Goal: Navigation & Orientation: Find specific page/section

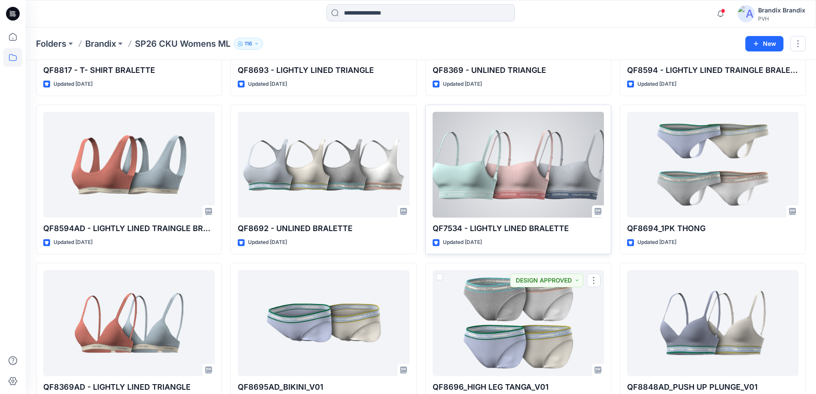
scroll to position [1377, 0]
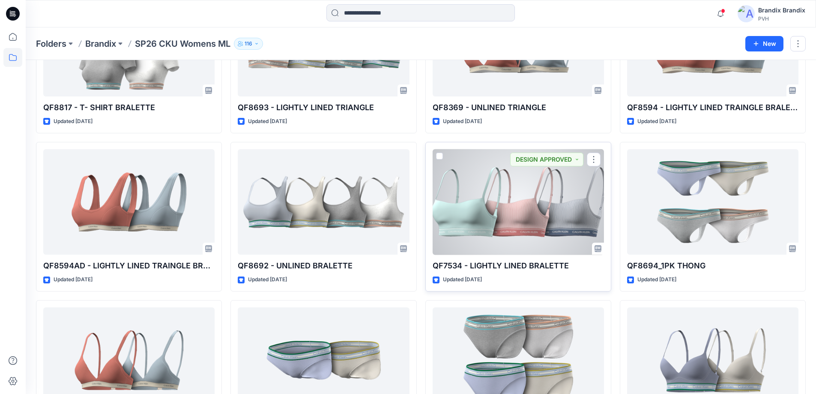
click at [565, 199] on div at bounding box center [518, 202] width 171 height 106
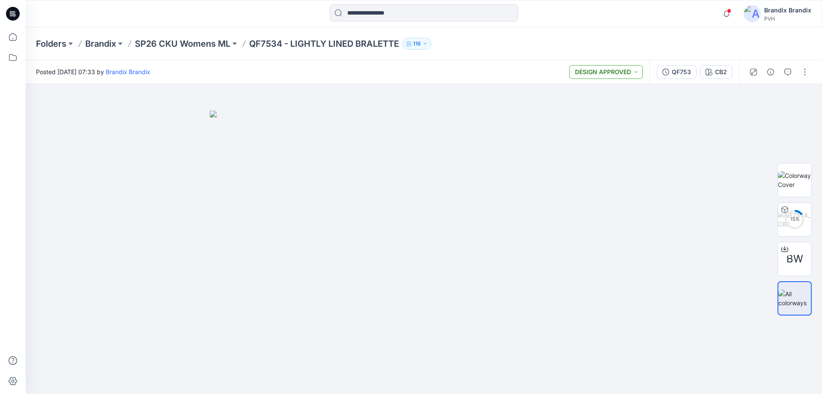
click at [610, 67] on button "DESIGN APPROVED" at bounding box center [606, 72] width 73 height 14
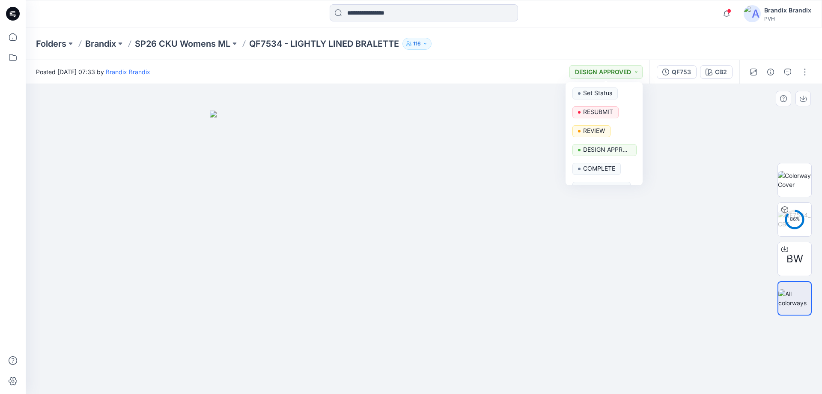
drag, startPoint x: 412, startPoint y: 242, endPoint x: 433, endPoint y: 257, distance: 26.1
click at [411, 242] on img at bounding box center [424, 253] width 428 height 284
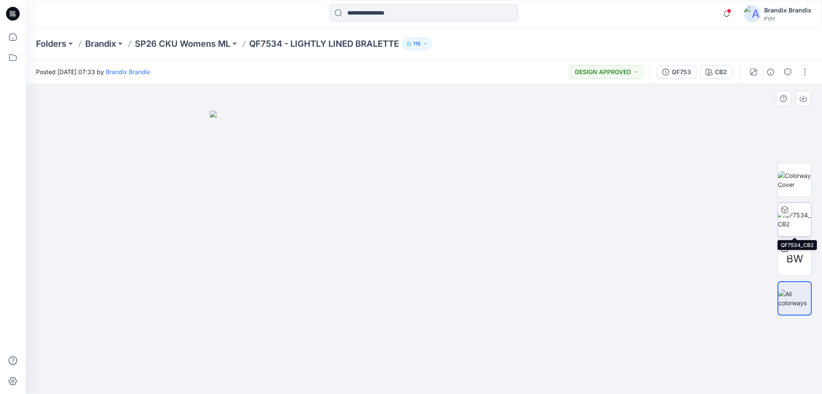
drag, startPoint x: 799, startPoint y: 218, endPoint x: 802, endPoint y: 223, distance: 5.7
click at [800, 218] on img at bounding box center [794, 219] width 33 height 18
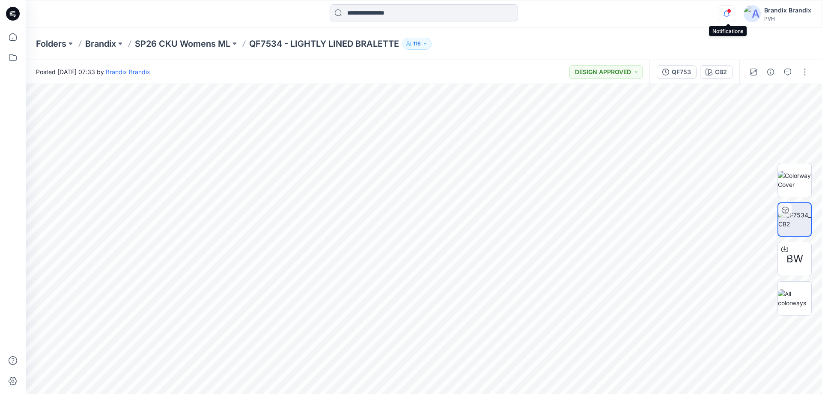
click at [729, 14] on icon "button" at bounding box center [727, 13] width 16 height 17
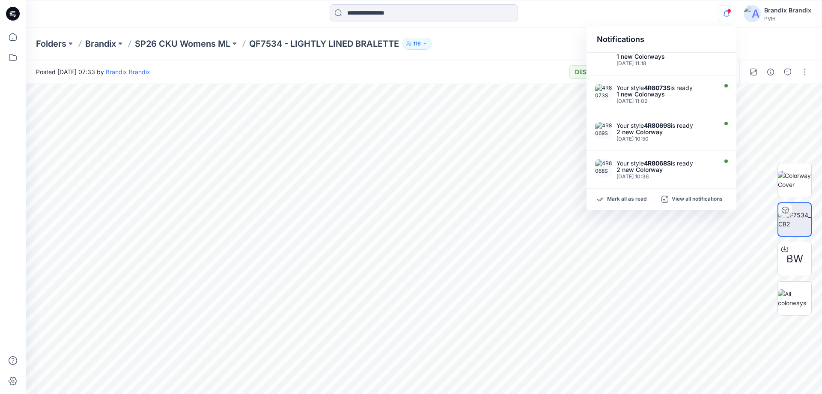
scroll to position [332, 0]
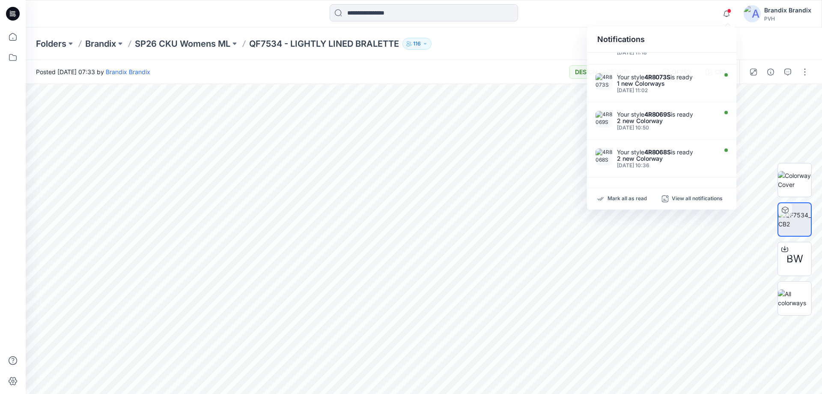
click at [511, 50] on div "Folders Brandix SP26 CKU Womens ML QF7534 - LIGHTLY LINED BRALETTE 116" at bounding box center [424, 43] width 797 height 33
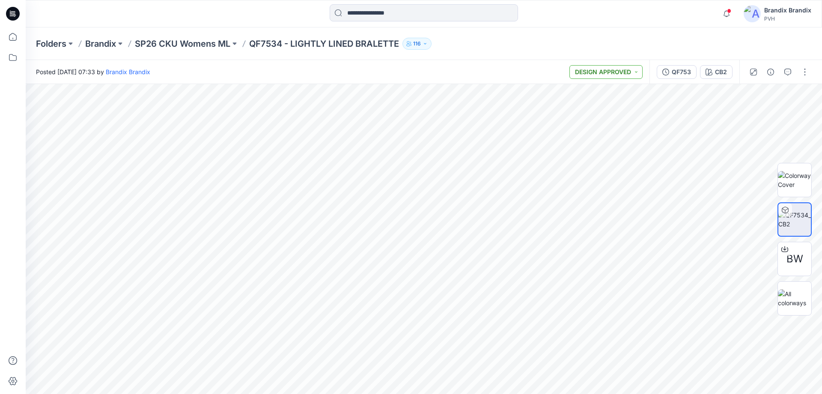
click at [596, 76] on button "DESIGN APPROVED" at bounding box center [606, 72] width 73 height 14
click at [426, 48] on button "116" at bounding box center [417, 44] width 29 height 12
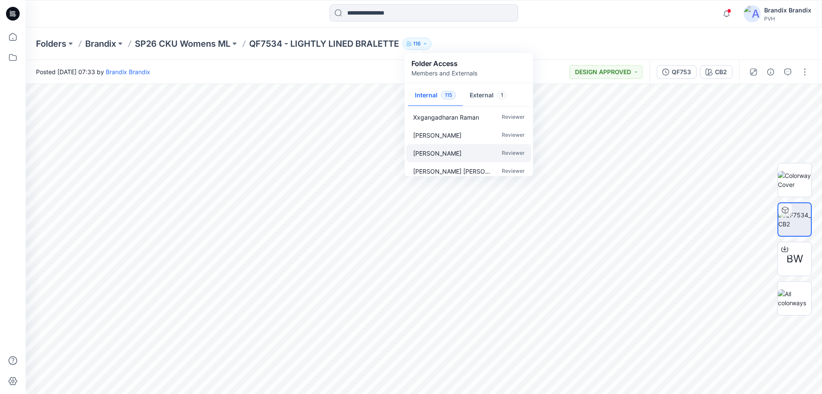
scroll to position [171, 0]
click at [567, 34] on div "Folders Brandix SP26 CKU Womens ML QF7534 - LIGHTLY LINED BRALETTE 116 Folder A…" at bounding box center [424, 43] width 797 height 33
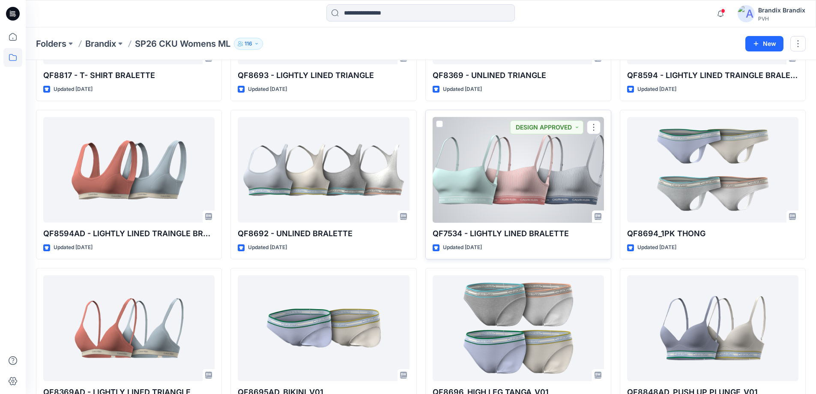
scroll to position [1463, 0]
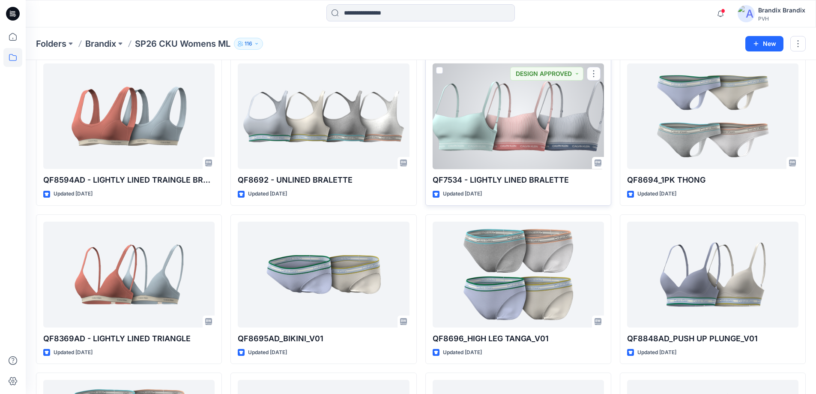
click at [499, 168] on div at bounding box center [518, 116] width 171 height 106
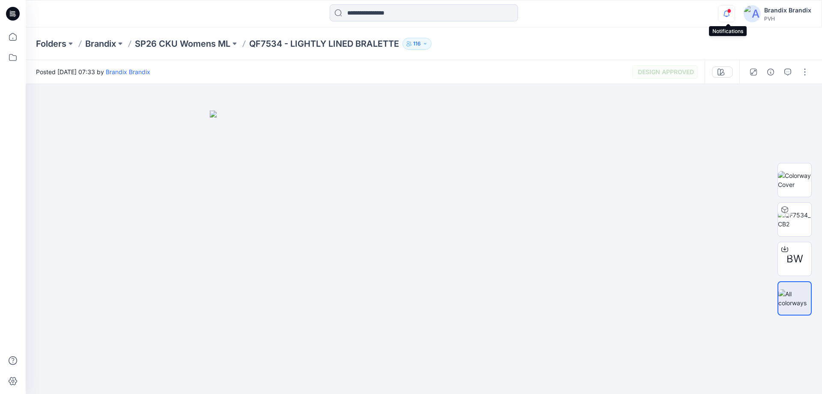
click at [725, 18] on icon "button" at bounding box center [727, 13] width 16 height 17
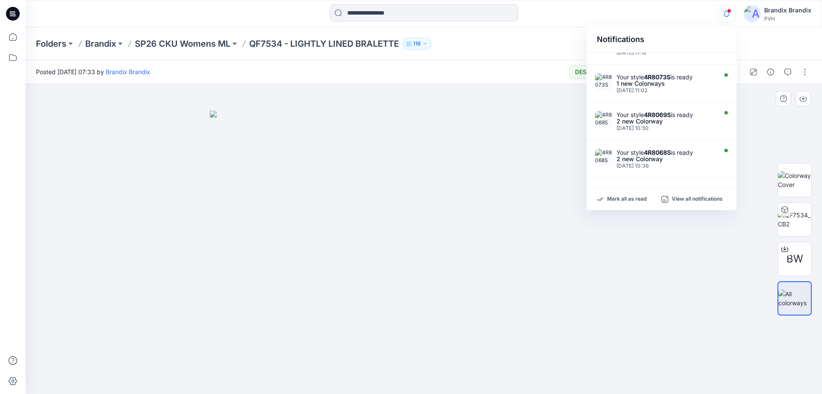
click at [587, 252] on img at bounding box center [424, 253] width 428 height 284
